Goal: Transaction & Acquisition: Purchase product/service

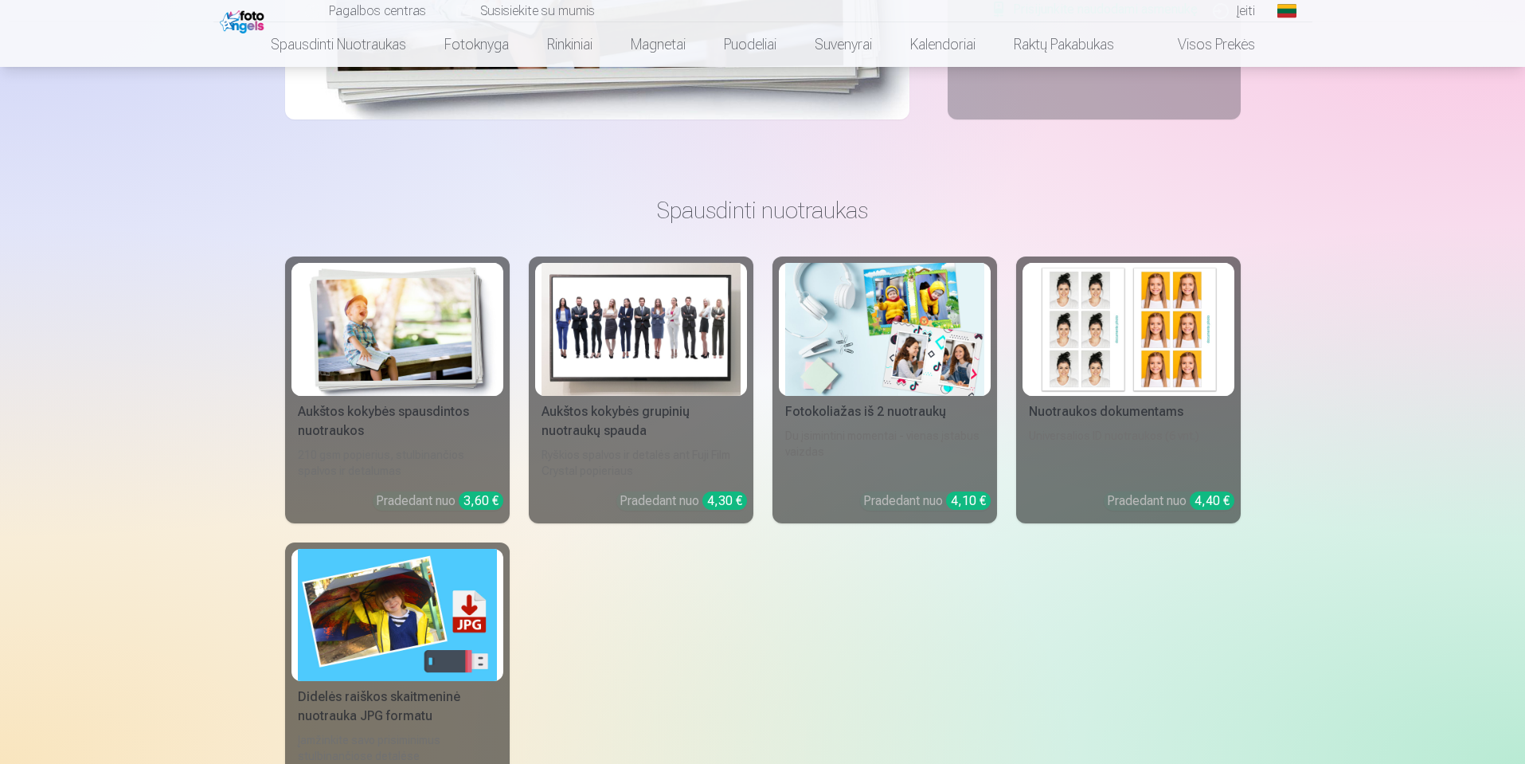
scroll to position [573, 0]
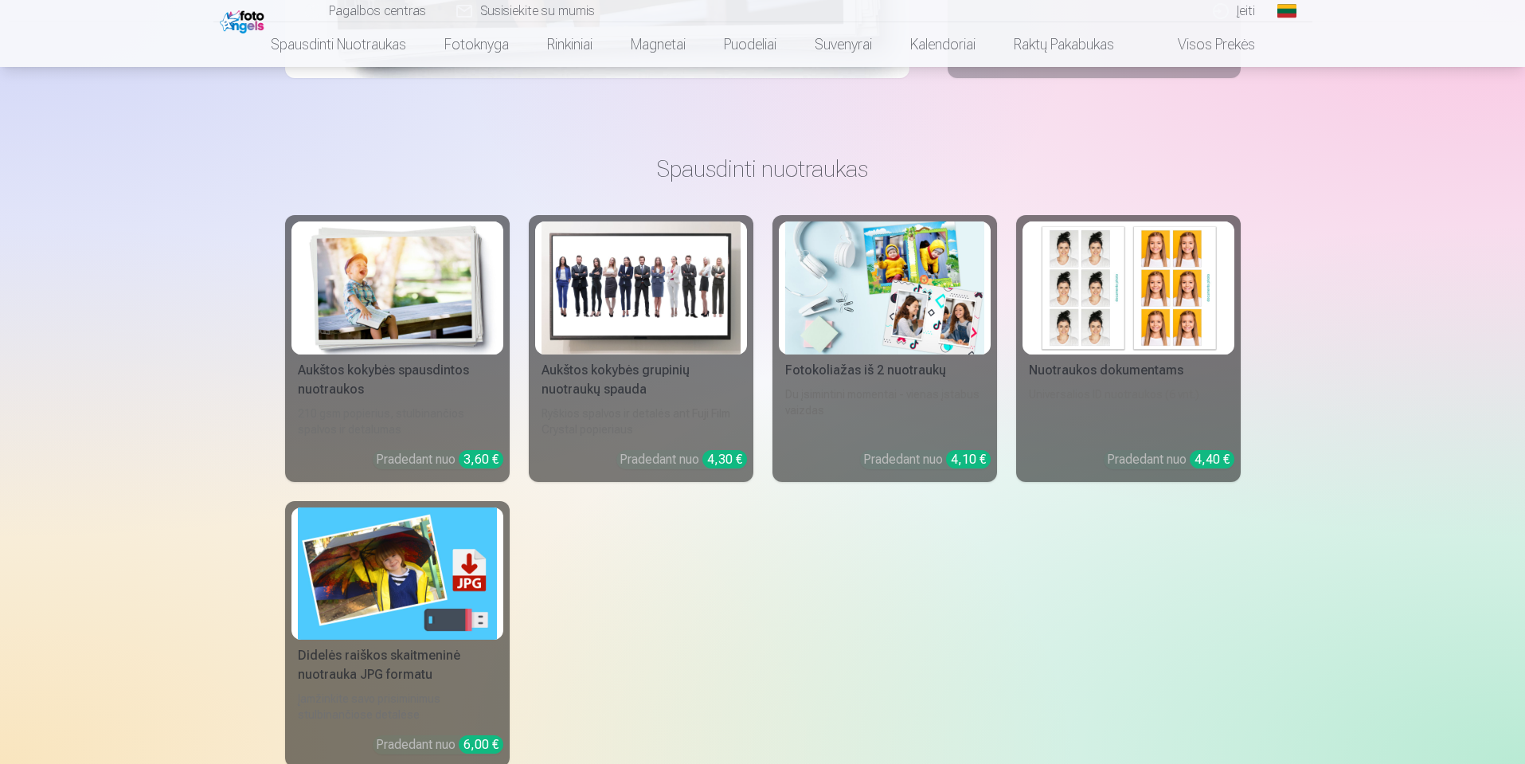
click at [627, 382] on div "Aukštos kokybės grupinių nuotraukų spauda" at bounding box center [641, 380] width 212 height 38
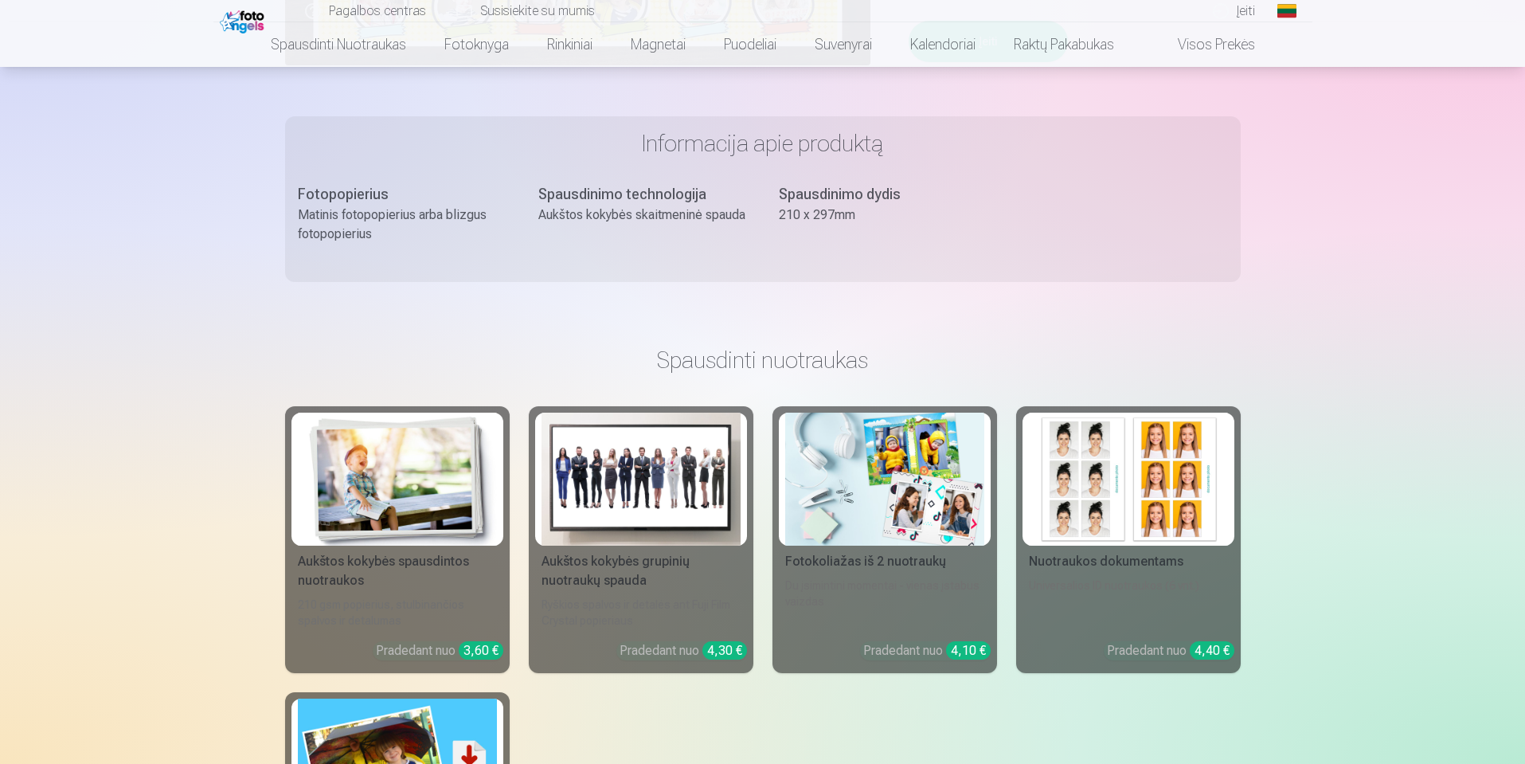
scroll to position [669, 0]
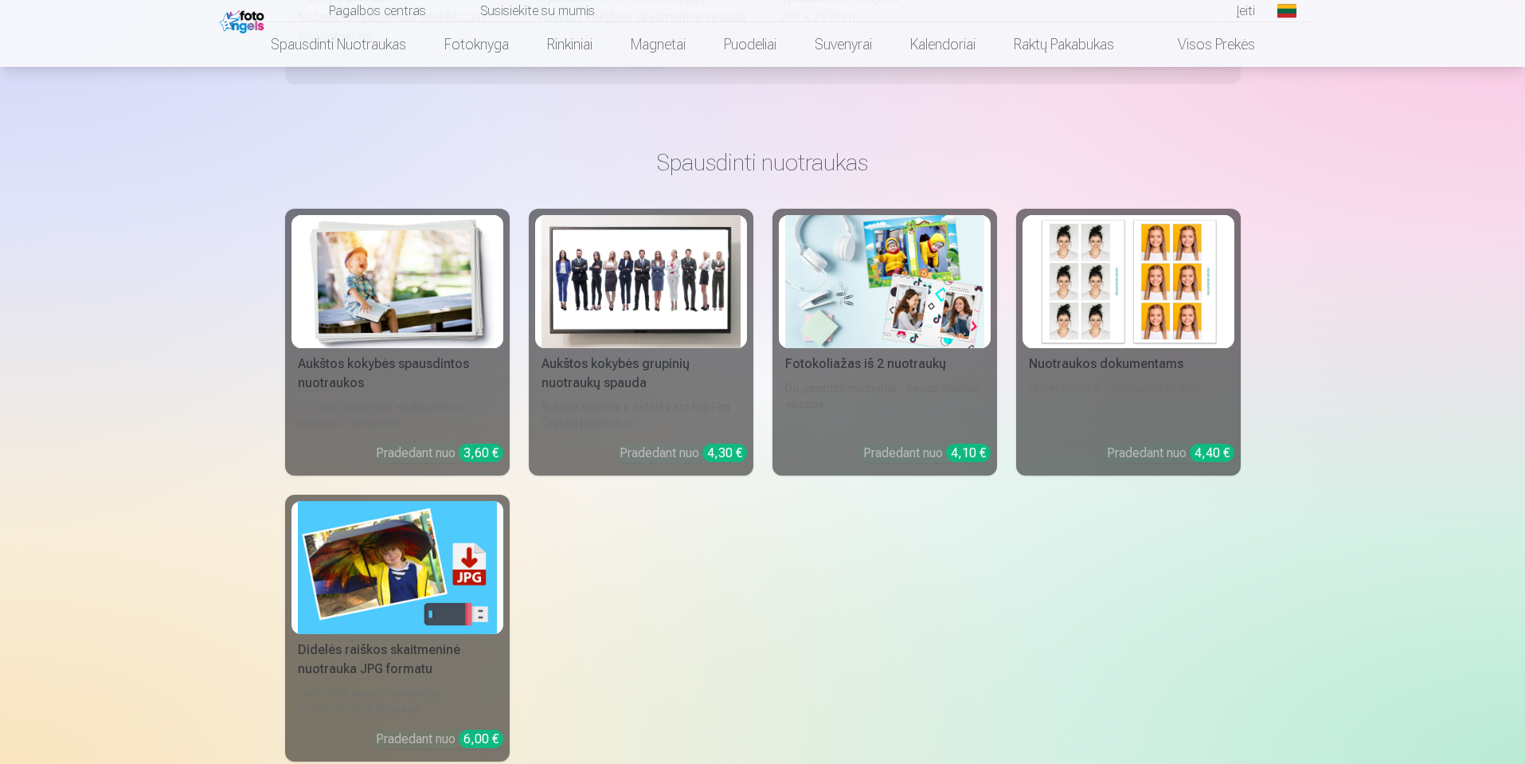
click at [1091, 370] on div "Nuotraukos dokumentams" at bounding box center [1129, 363] width 212 height 19
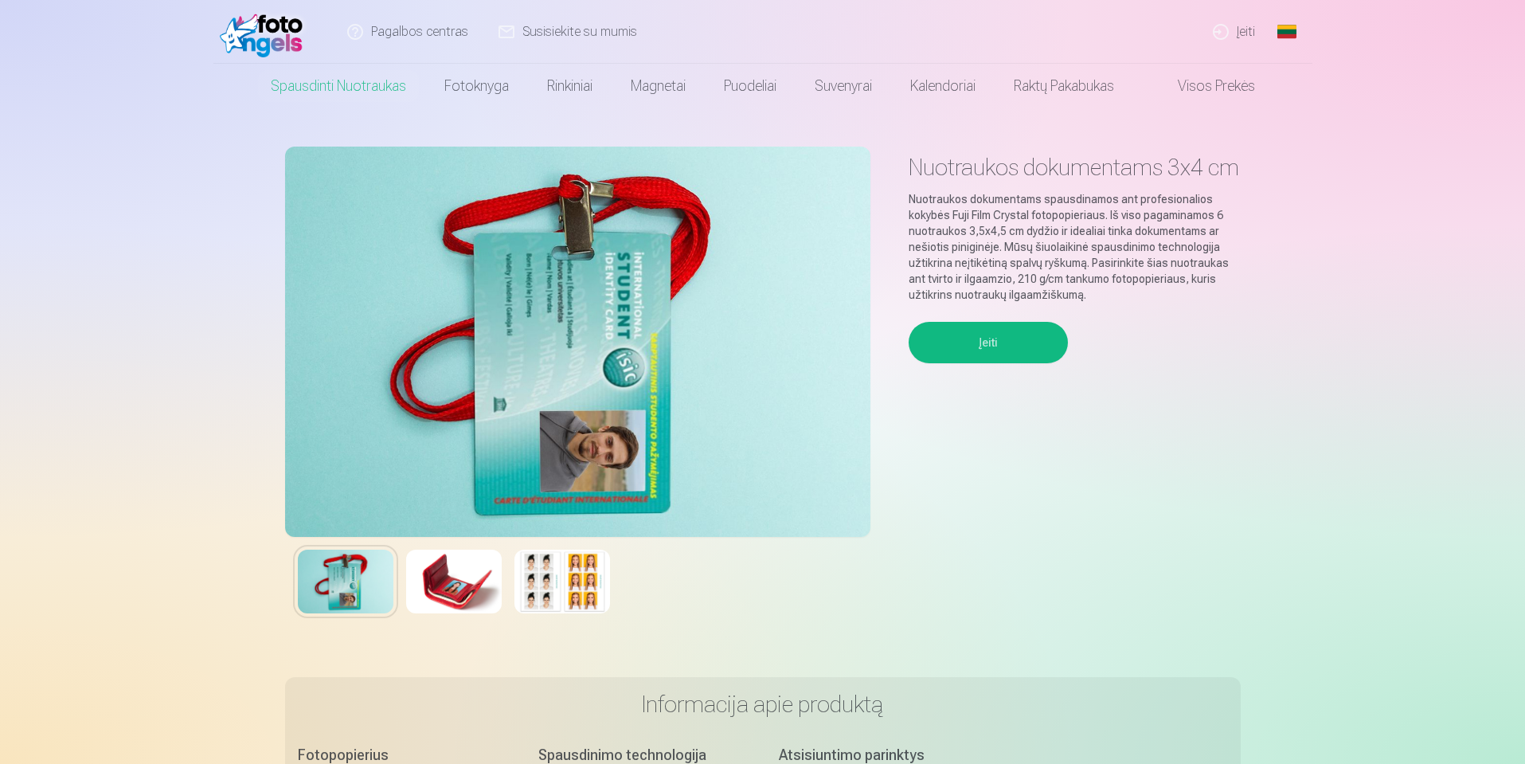
click at [1002, 363] on button "Įeiti" at bounding box center [988, 342] width 159 height 41
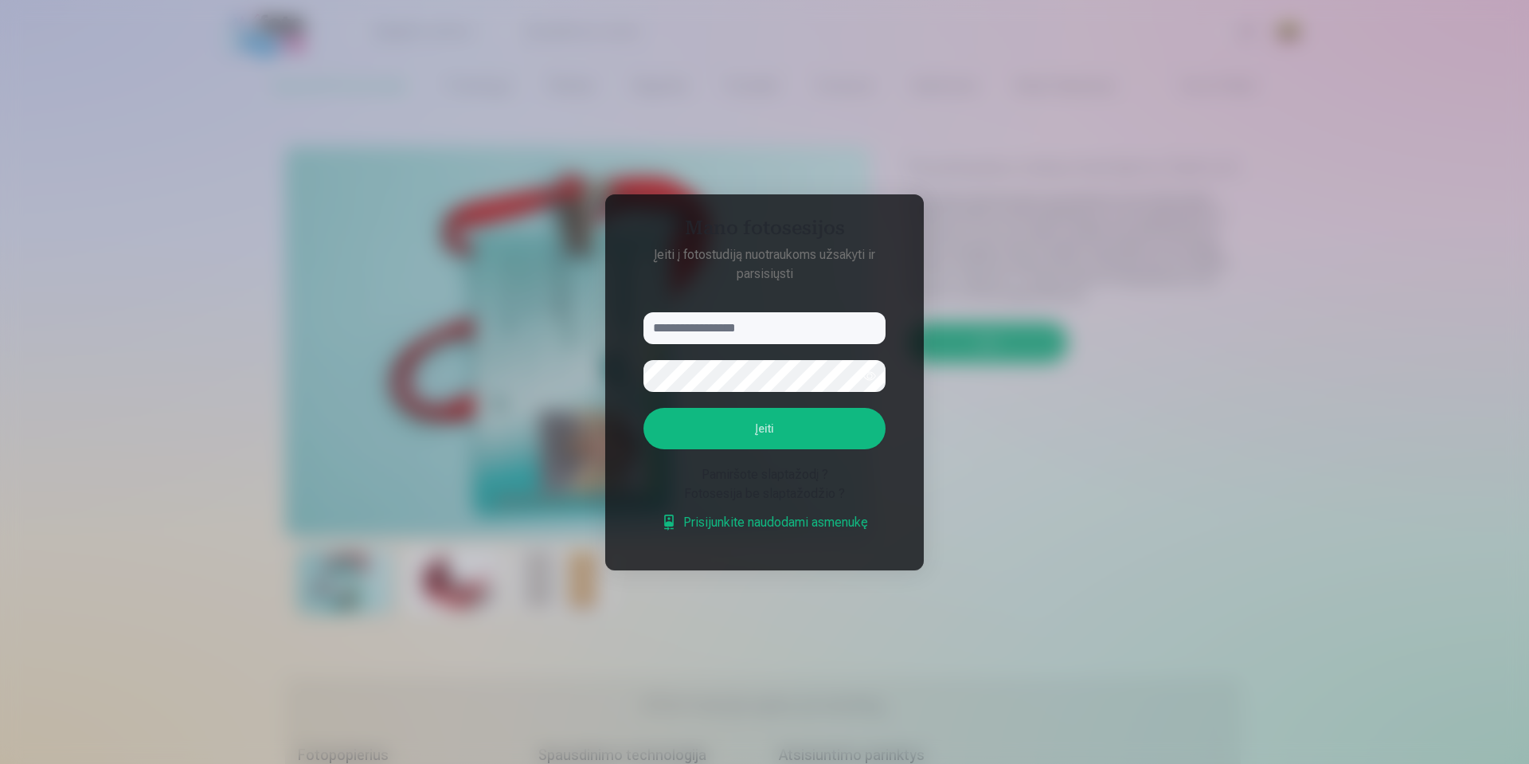
click at [1132, 421] on div at bounding box center [764, 382] width 1529 height 764
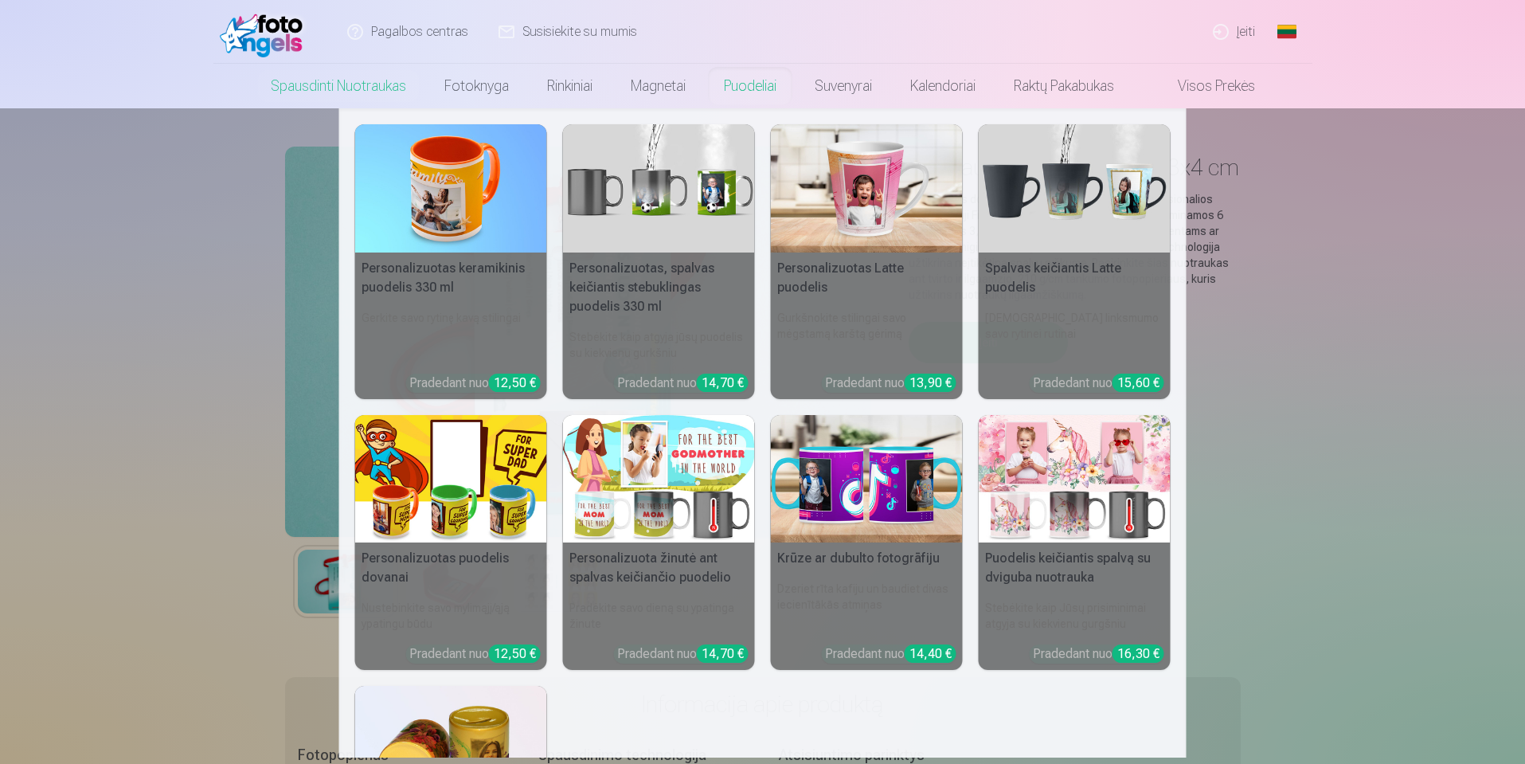
click at [1379, 444] on nav "Personalizuotas keramikinis puodelis 330 ml Gerkite savo rytinę kavą stilingai …" at bounding box center [762, 432] width 1525 height 649
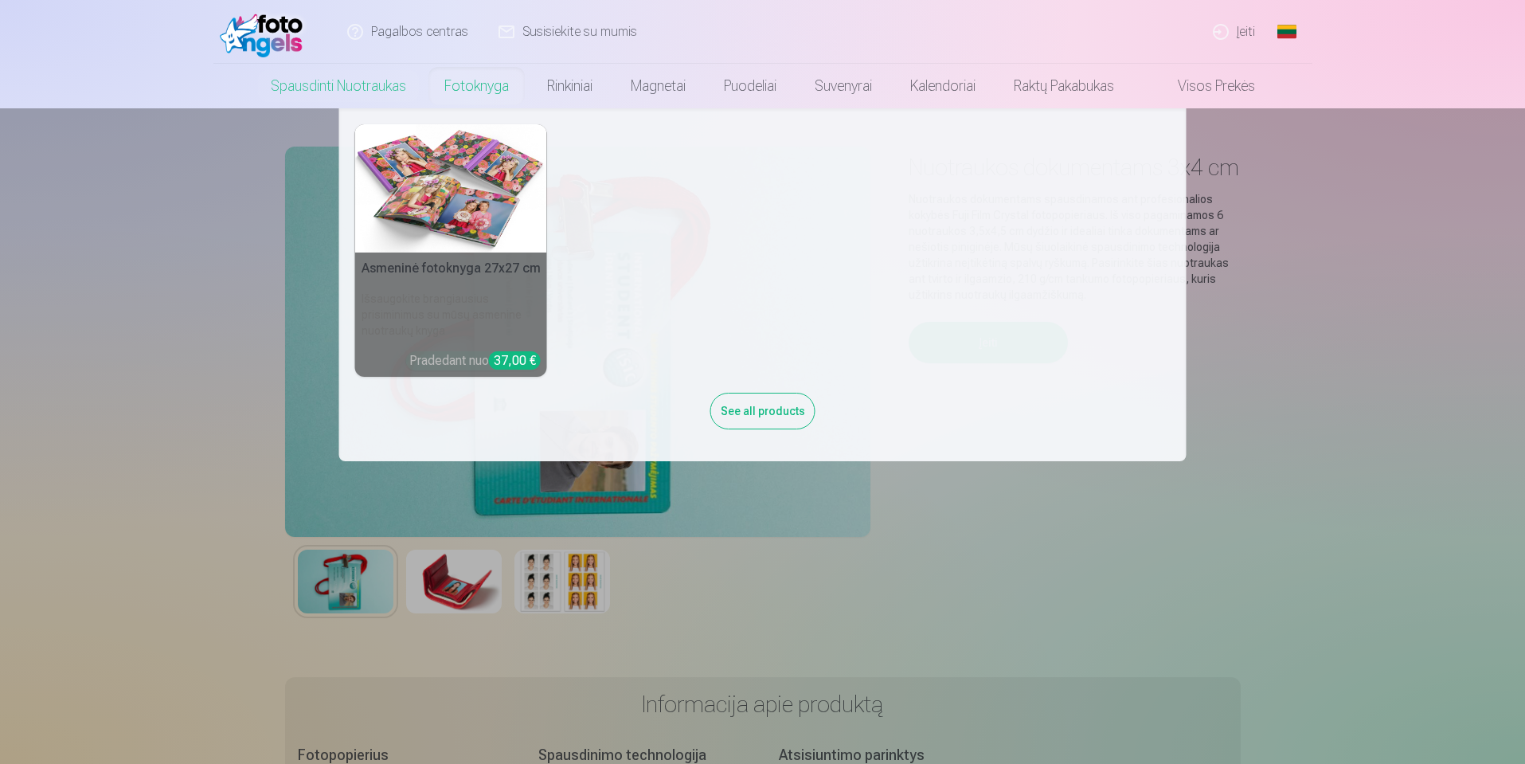
click at [435, 273] on h5 "Asmeninė fotoknyga 27x27 cm" at bounding box center [451, 268] width 192 height 32
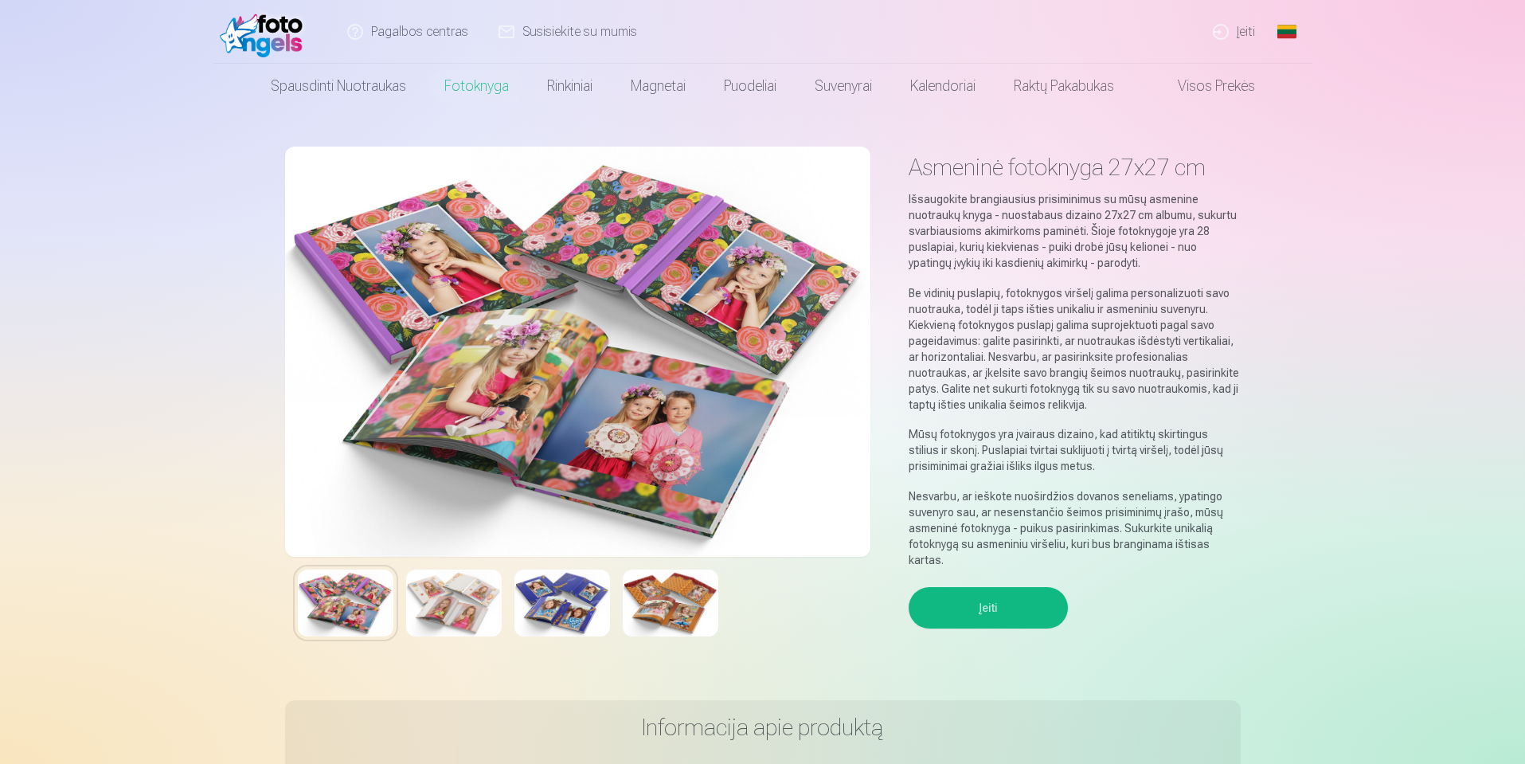
click at [277, 40] on img at bounding box center [266, 31] width 92 height 51
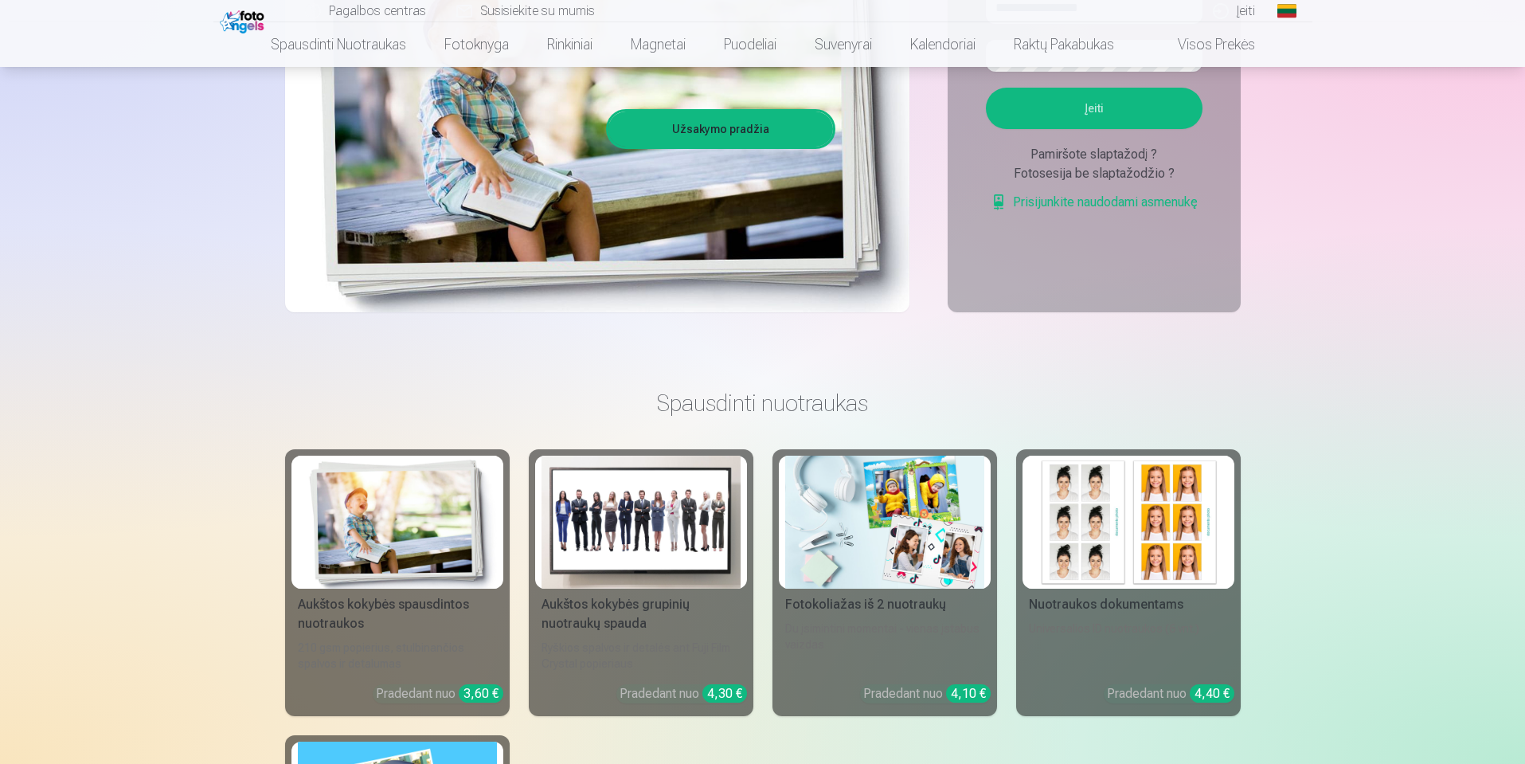
scroll to position [573, 0]
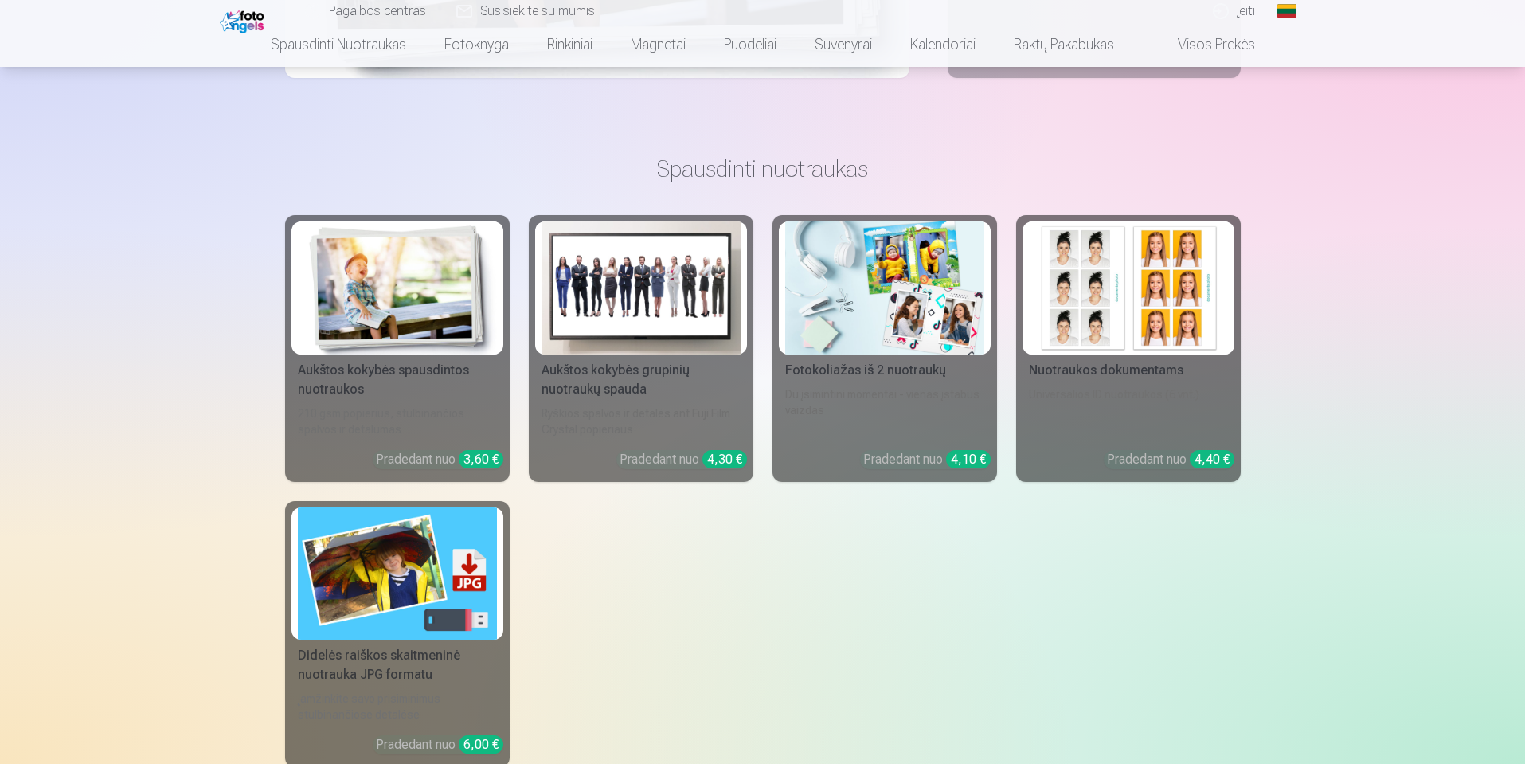
click at [855, 373] on div "Fotokoliažas iš 2 nuotraukų" at bounding box center [885, 370] width 212 height 19
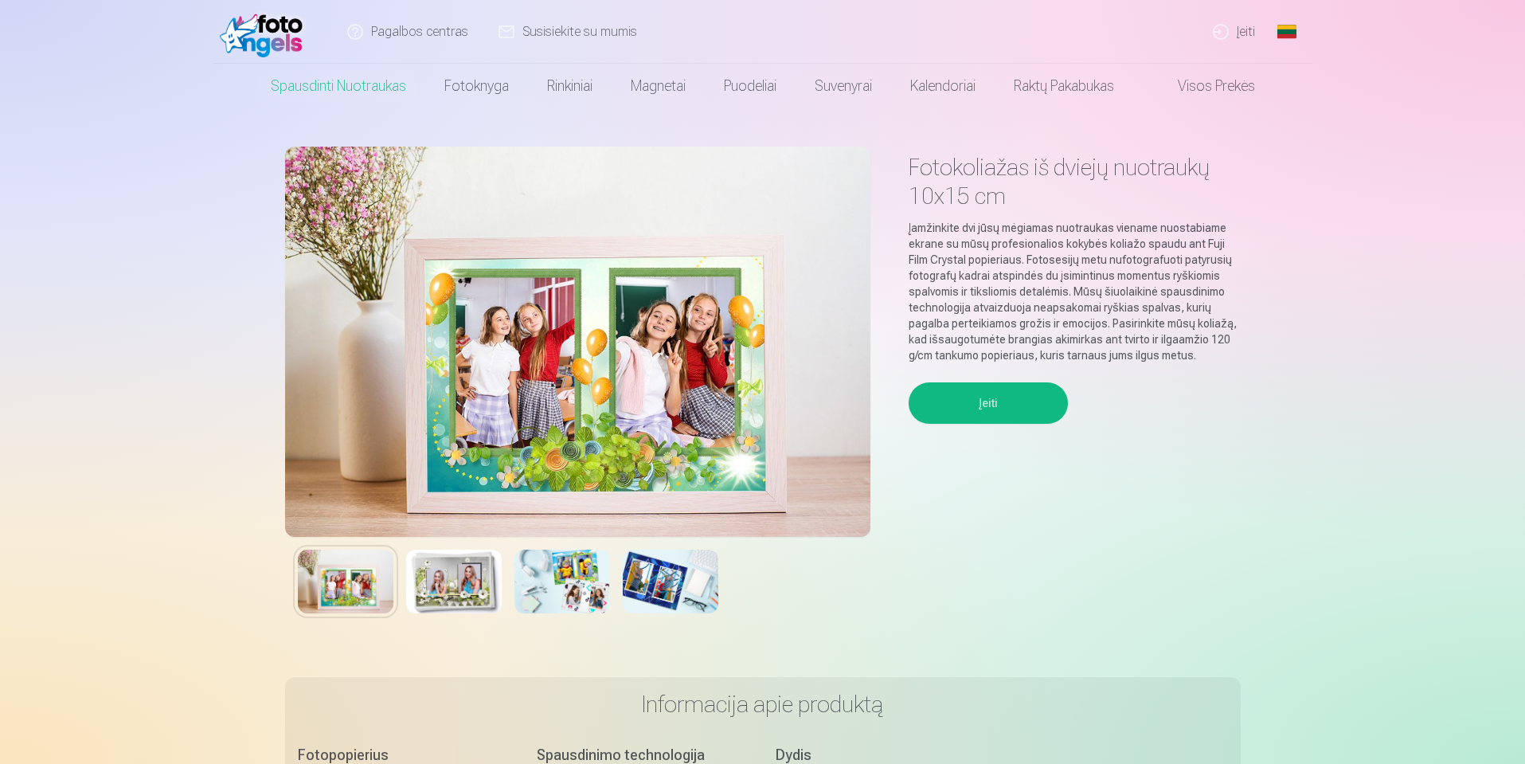
click at [961, 404] on button "Įeiti" at bounding box center [988, 402] width 159 height 41
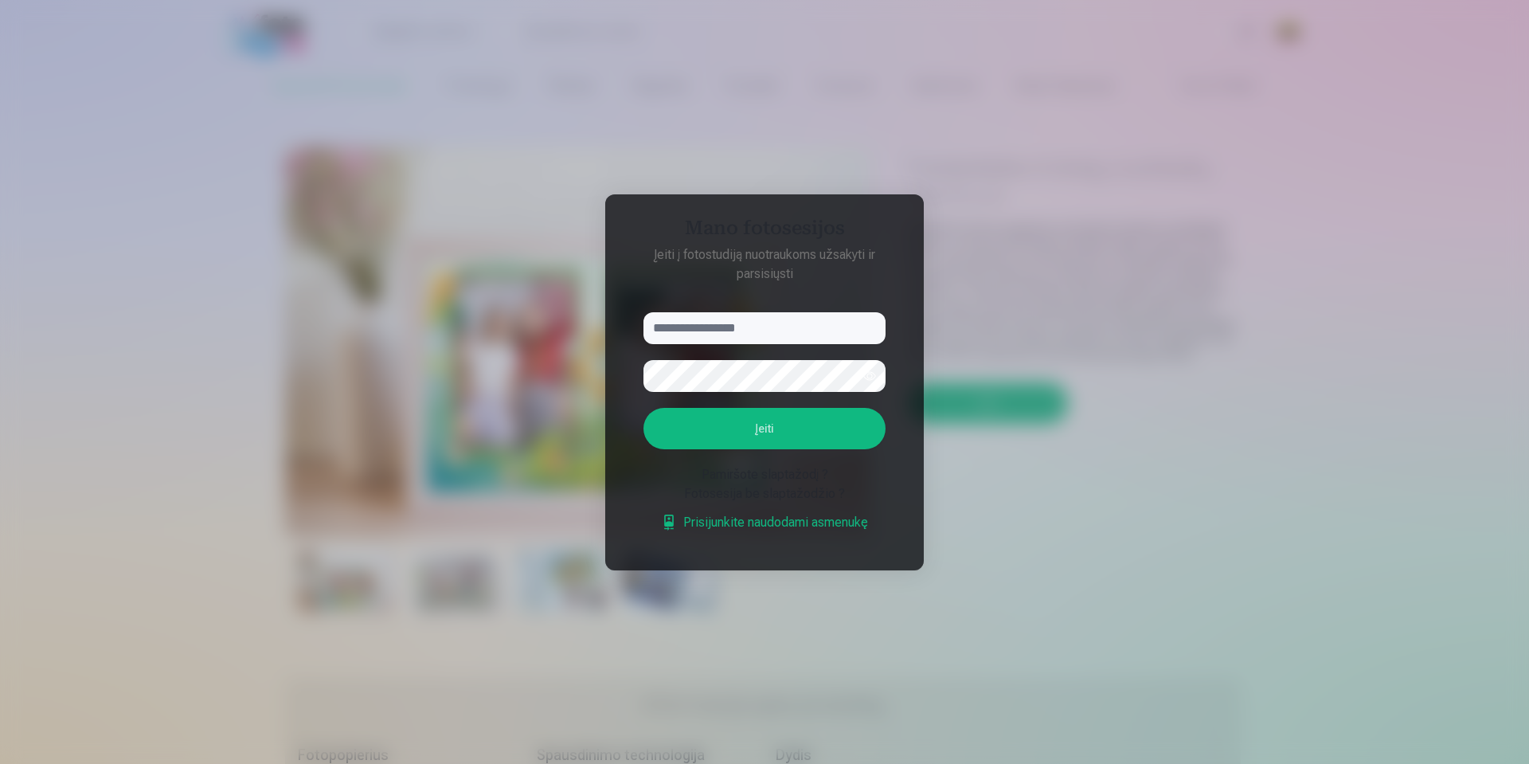
click at [1183, 464] on div at bounding box center [764, 382] width 1529 height 764
